Goal: Information Seeking & Learning: Understand process/instructions

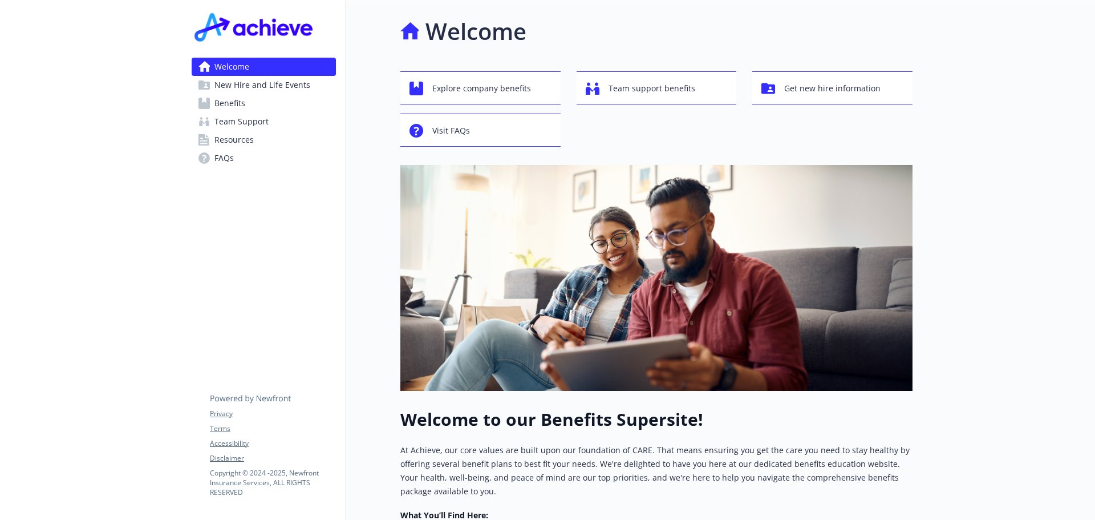
click at [234, 103] on span "Benefits" at bounding box center [229, 103] width 31 height 18
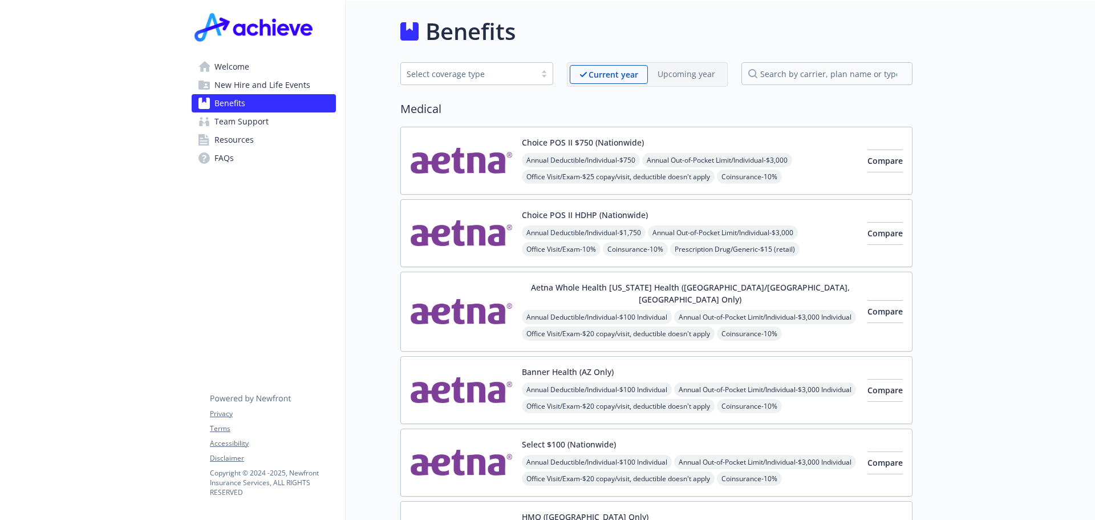
click at [548, 75] on div at bounding box center [544, 73] width 17 height 9
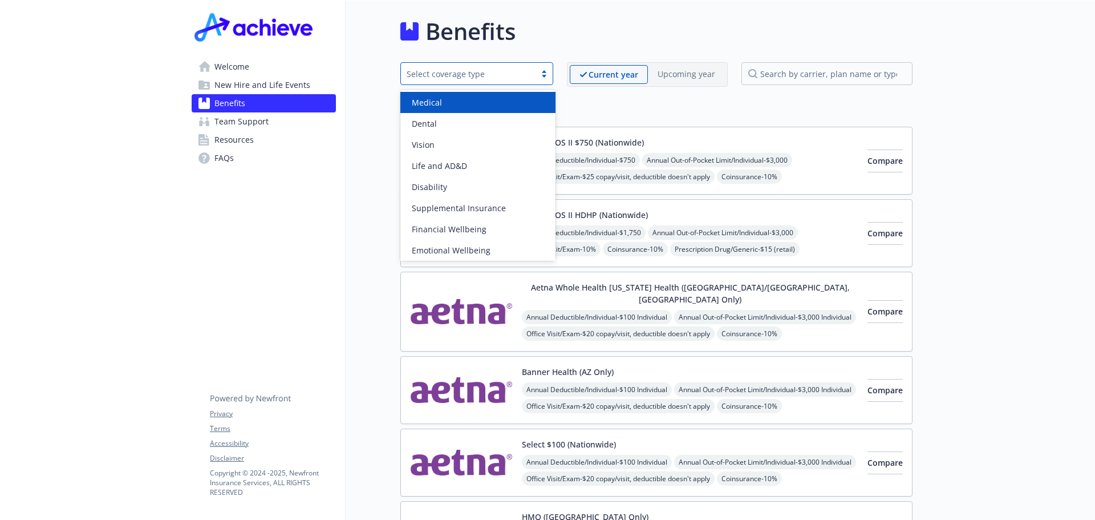
click at [525, 100] on div "Medical" at bounding box center [477, 102] width 141 height 12
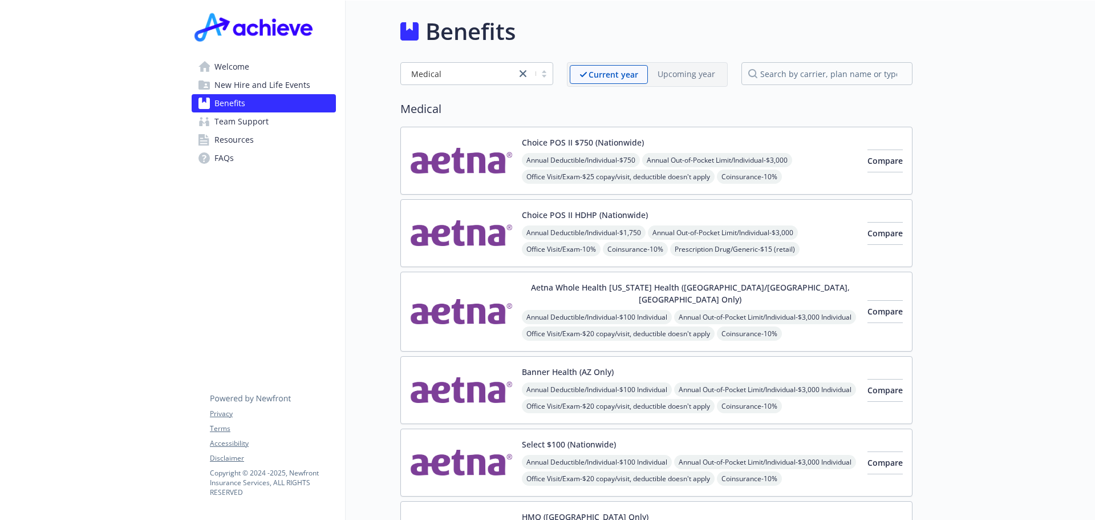
click at [965, 126] on div at bounding box center [1004, 362] width 183 height 723
click at [864, 76] on input "search by carrier, plan name or type" at bounding box center [827, 73] width 171 height 23
click at [963, 139] on div at bounding box center [1004, 362] width 183 height 723
click at [238, 120] on span "Team Support" at bounding box center [241, 121] width 54 height 18
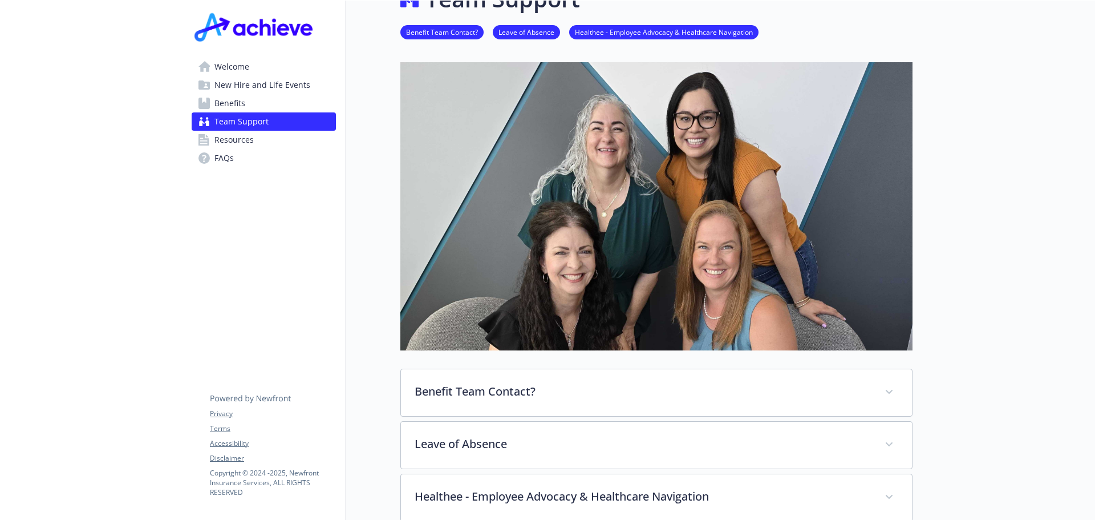
scroll to position [171, 0]
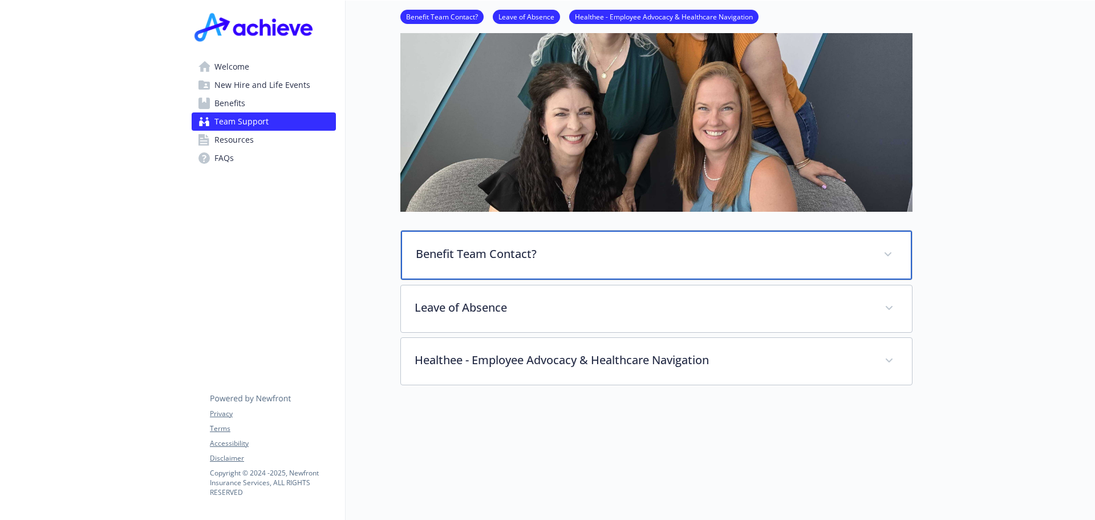
click at [493, 256] on p "Benefit Team Contact?" at bounding box center [643, 253] width 454 height 17
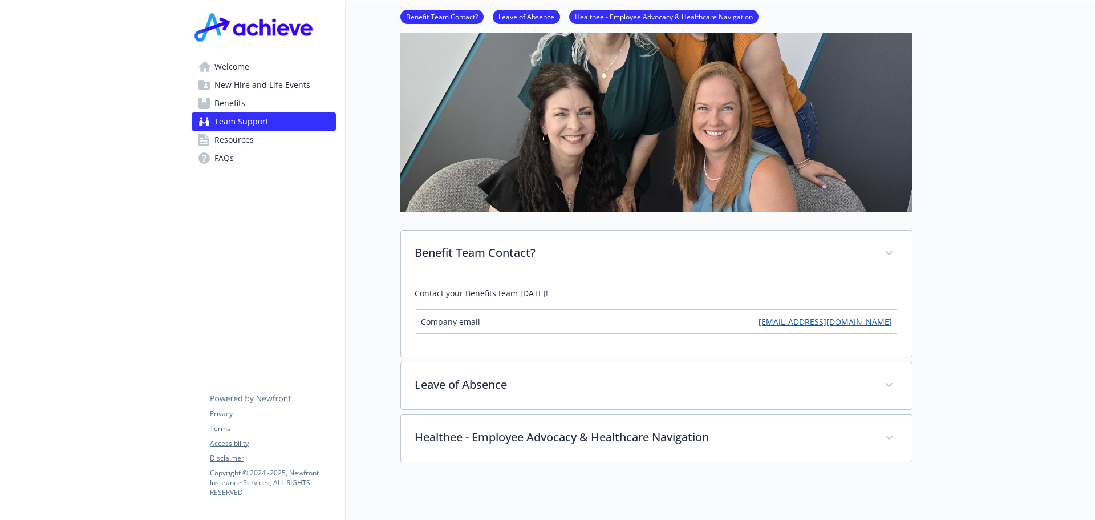
click at [500, 319] on div "Company email [EMAIL_ADDRESS][DOMAIN_NAME]" at bounding box center [656, 321] width 483 height 23
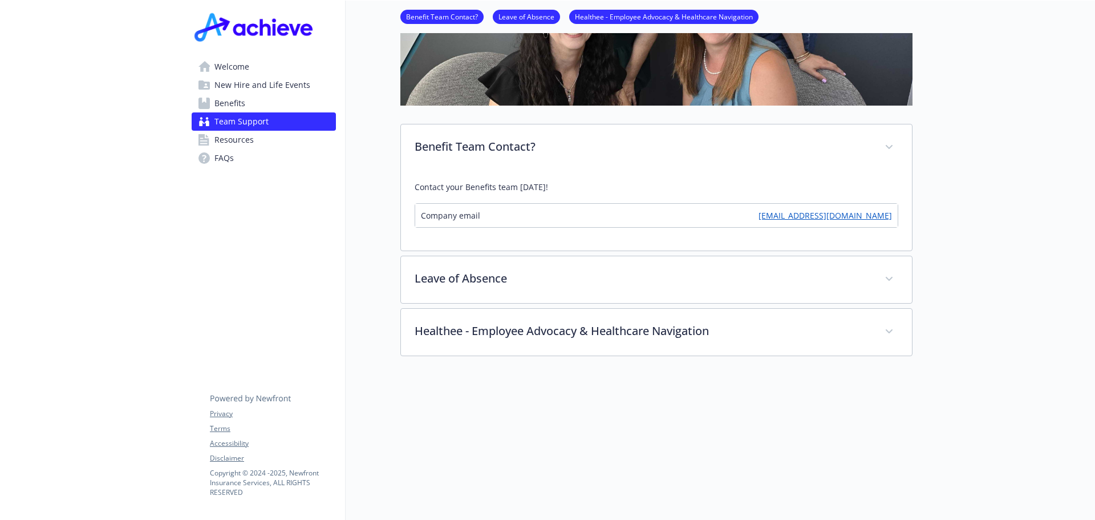
scroll to position [285, 0]
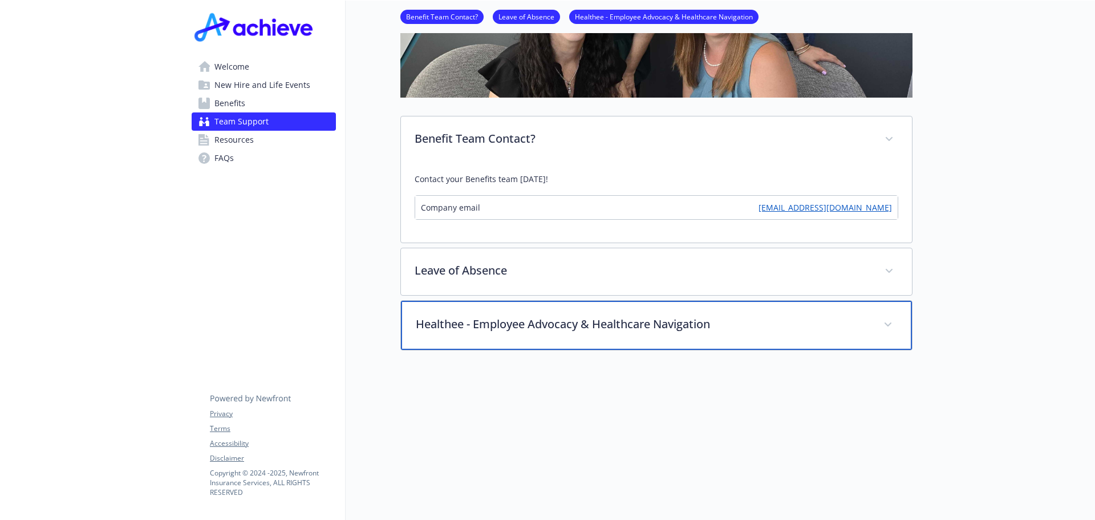
click at [754, 324] on p "Healthee - Employee Advocacy & Healthcare Navigation" at bounding box center [643, 323] width 454 height 17
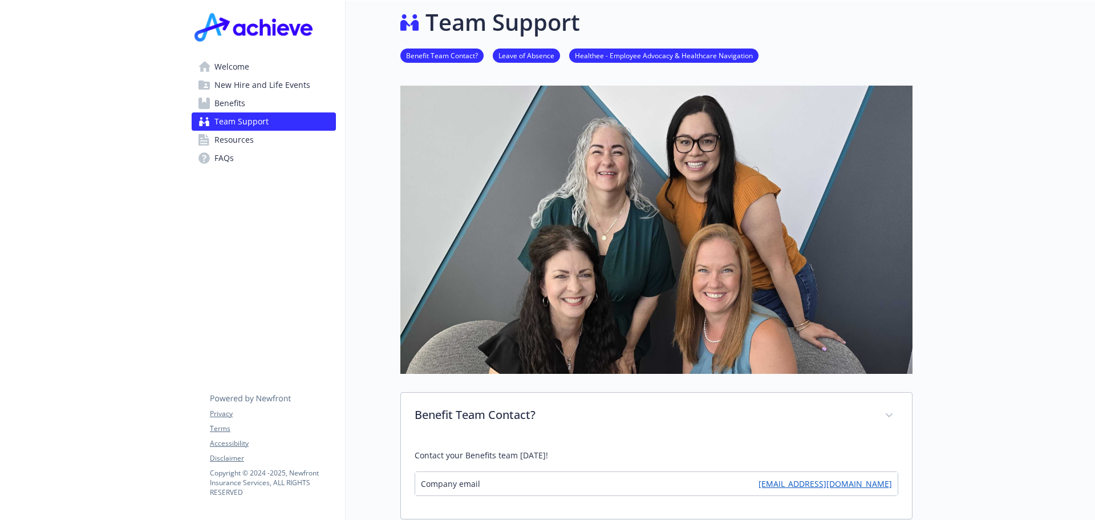
scroll to position [0, 0]
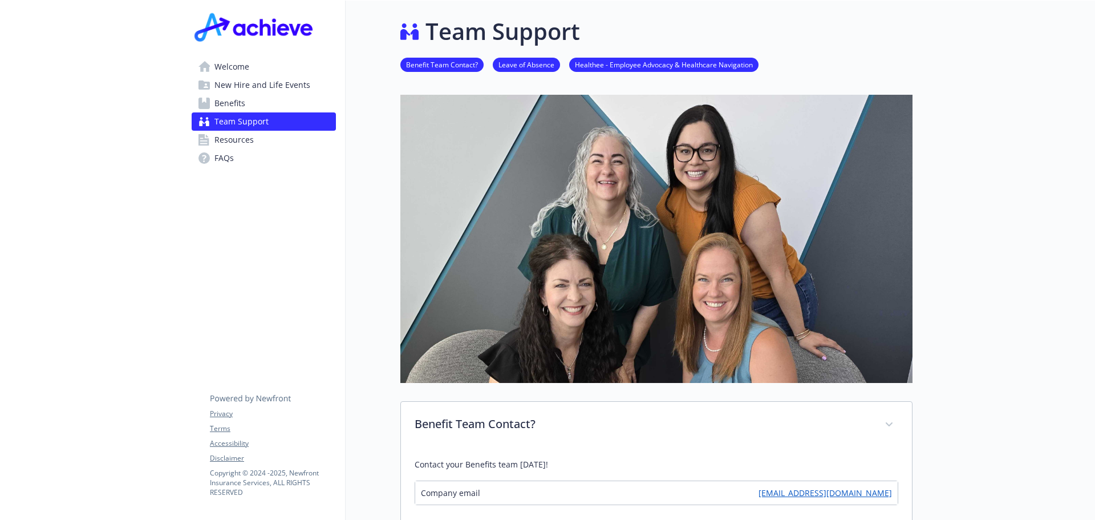
click at [443, 66] on link "Benefit Team Contact?" at bounding box center [441, 64] width 83 height 11
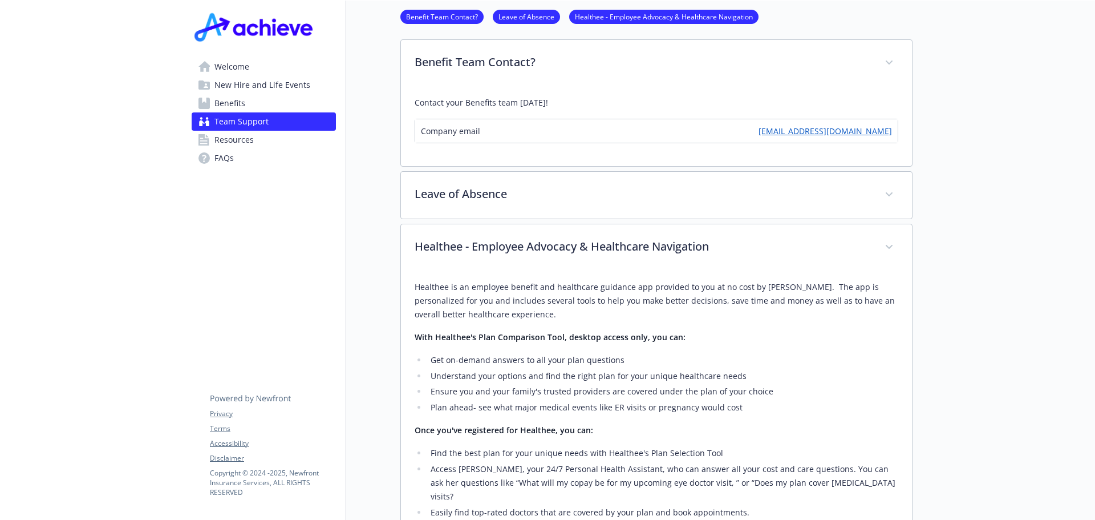
scroll to position [366, 9]
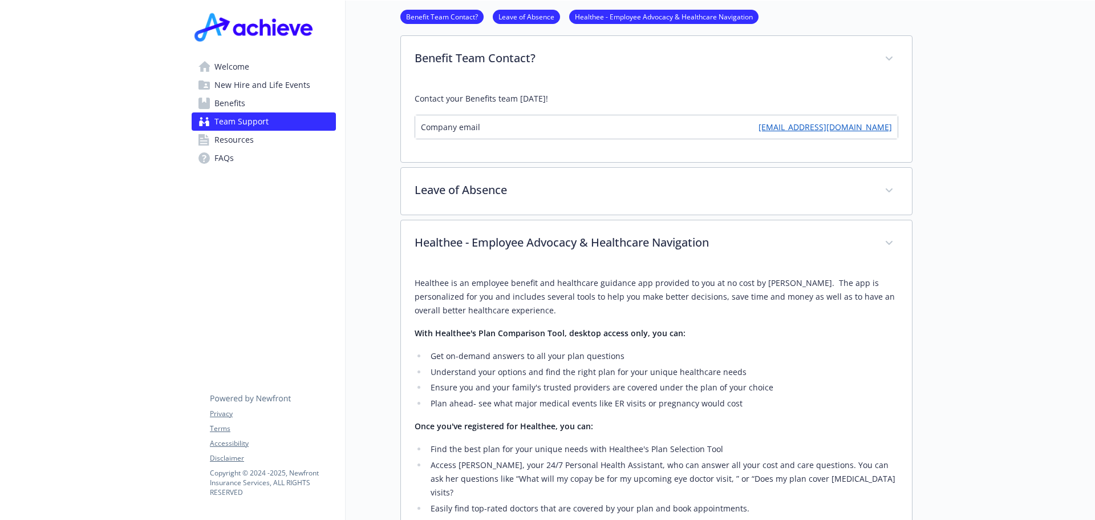
click at [458, 126] on span "Company email" at bounding box center [450, 127] width 59 height 12
click at [598, 133] on div "Company email [EMAIL_ADDRESS][DOMAIN_NAME]" at bounding box center [656, 126] width 483 height 23
click at [265, 86] on span "New Hire and Life Events" at bounding box center [262, 85] width 96 height 18
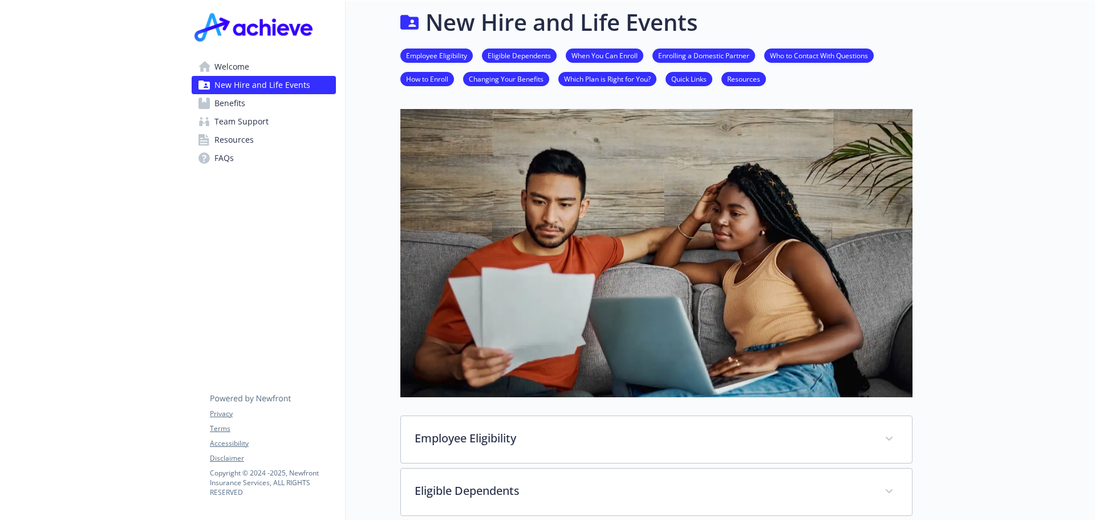
scroll to position [366, 9]
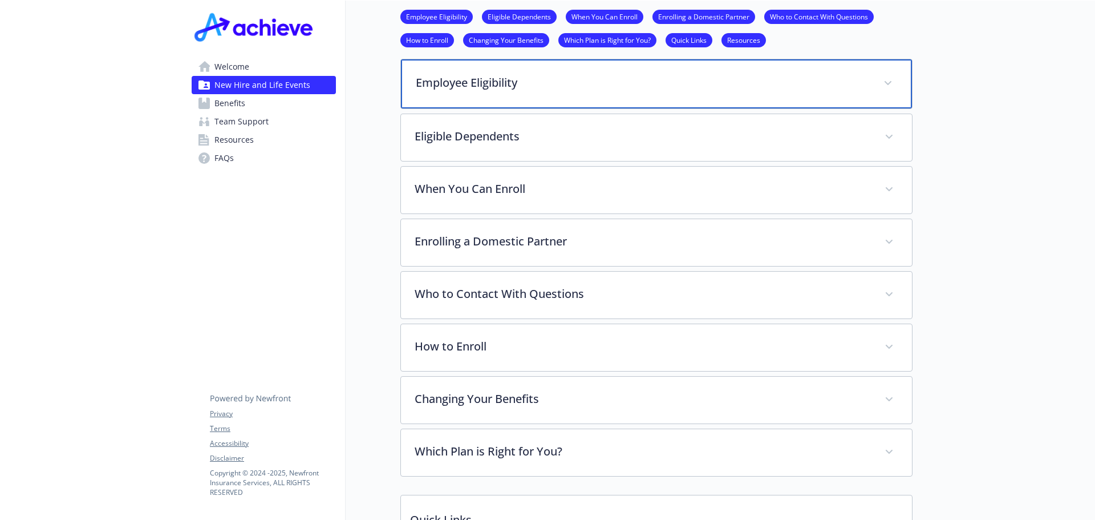
click at [601, 91] on div "Employee Eligibility" at bounding box center [656, 83] width 511 height 49
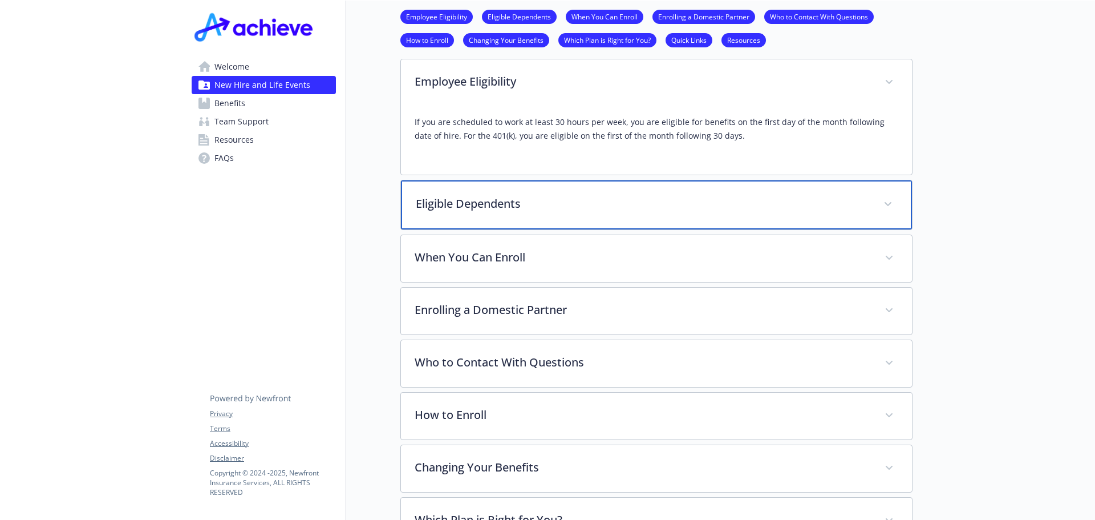
click at [675, 200] on p "Eligible Dependents" at bounding box center [643, 203] width 454 height 17
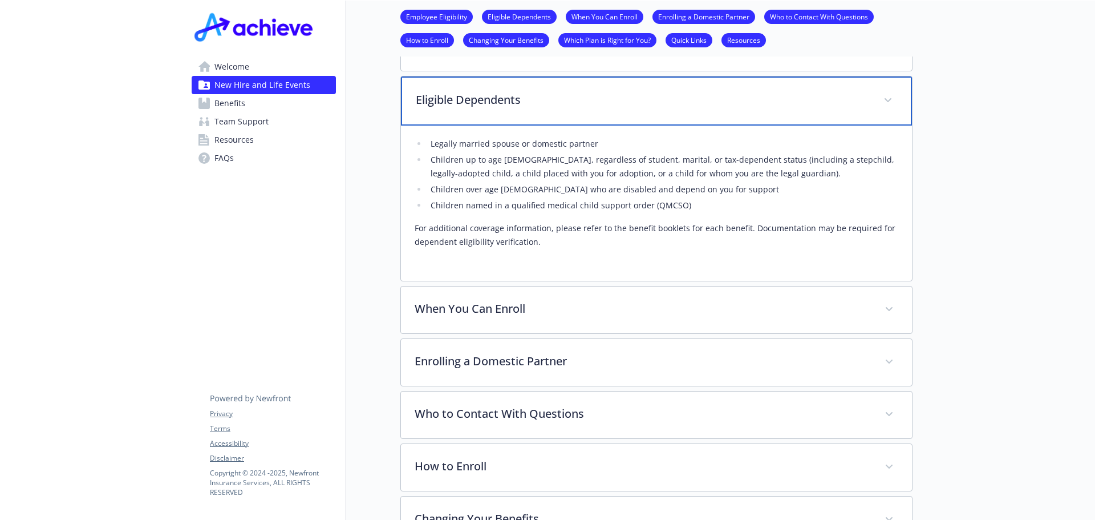
scroll to position [480, 9]
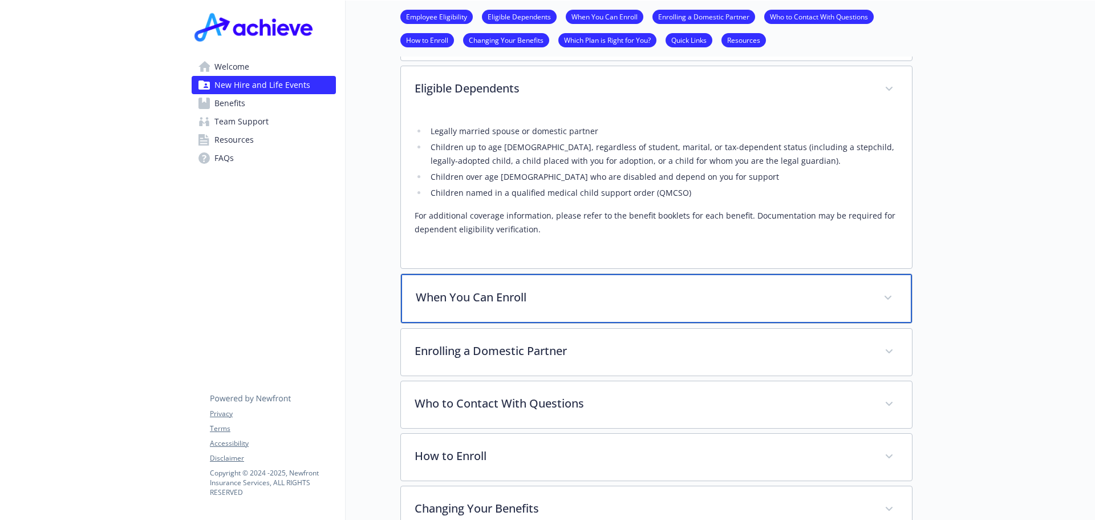
click at [548, 305] on p "When You Can Enroll" at bounding box center [643, 297] width 454 height 17
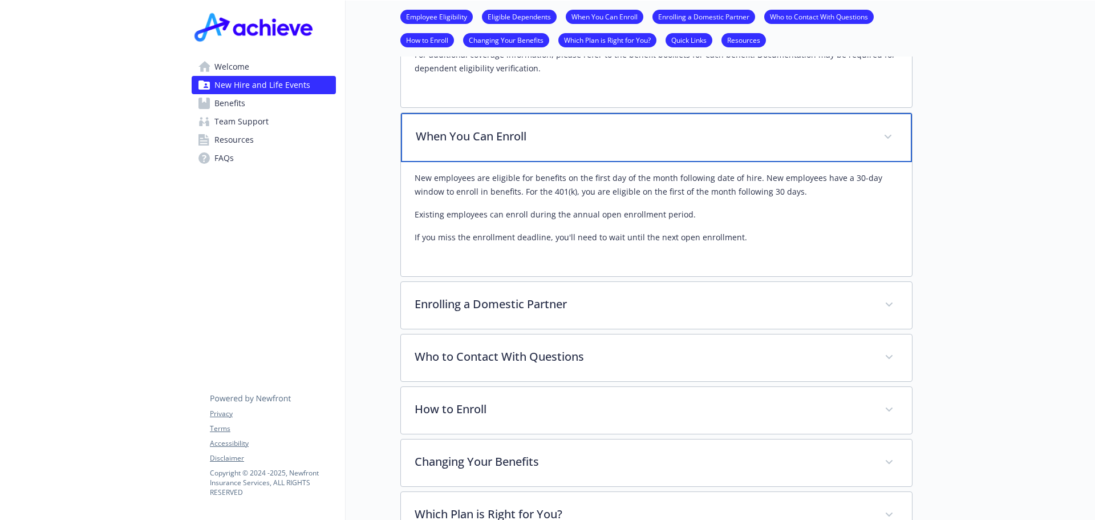
scroll to position [651, 9]
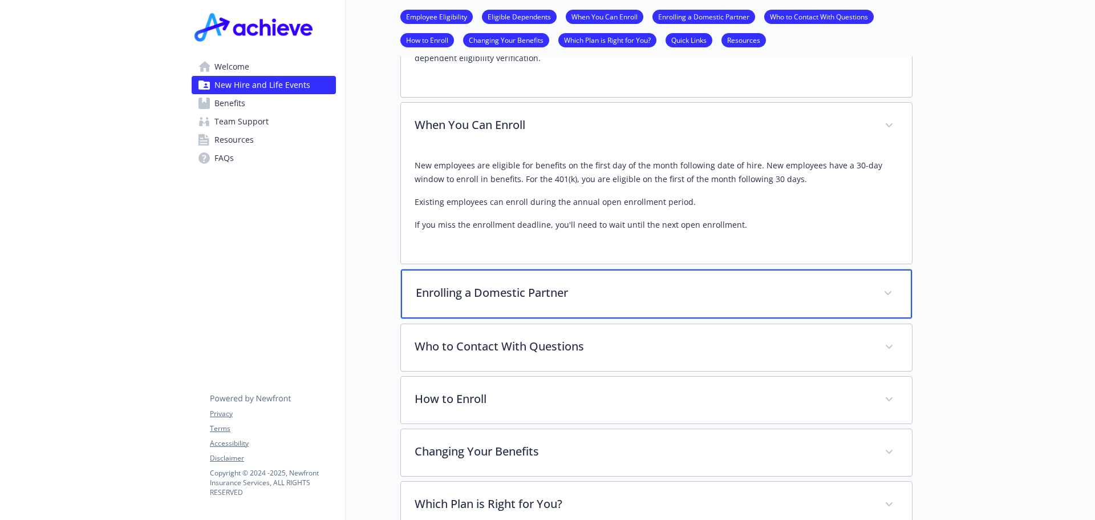
click at [583, 290] on p "Enrolling a Domestic Partner" at bounding box center [643, 292] width 454 height 17
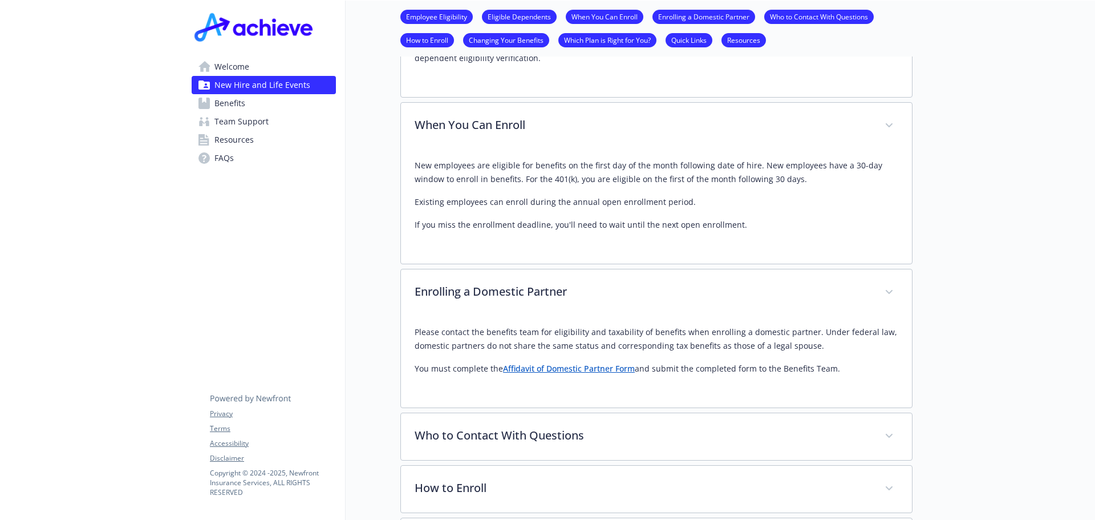
click at [598, 370] on link "Affidavit of Domestic Partner Form" at bounding box center [569, 368] width 132 height 11
